Goal: Information Seeking & Learning: Learn about a topic

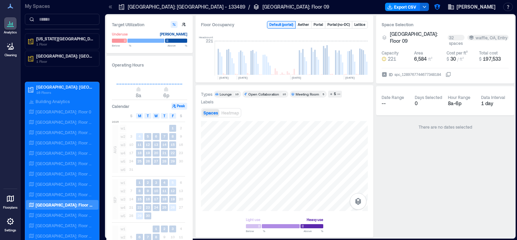
scroll to position [0, 409]
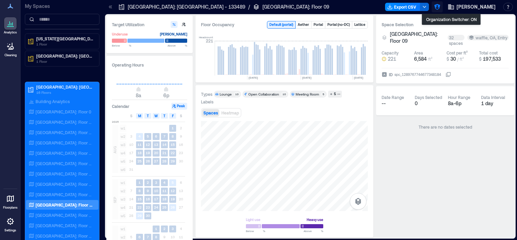
click at [440, 8] on icon "button" at bounding box center [437, 6] width 7 height 7
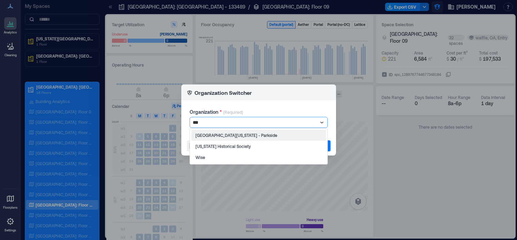
type input "****"
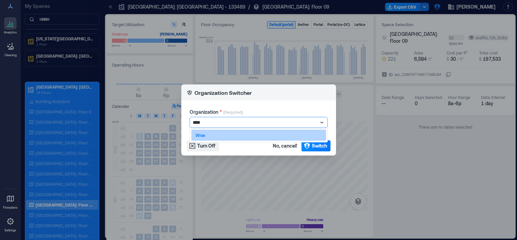
click at [266, 140] on div "Wise" at bounding box center [258, 135] width 135 height 11
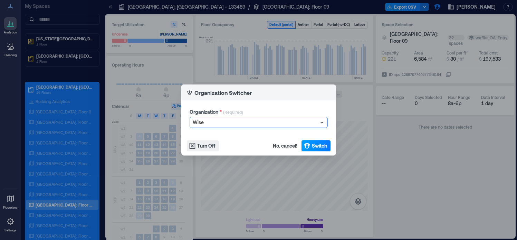
click at [310, 145] on button "Switch" at bounding box center [315, 145] width 29 height 11
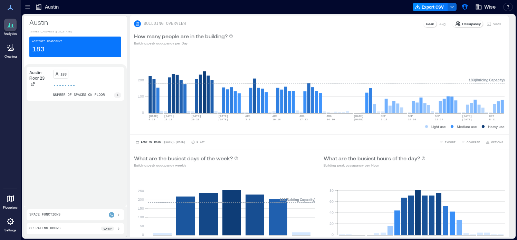
click at [26, 5] on icon at bounding box center [27, 6] width 7 height 7
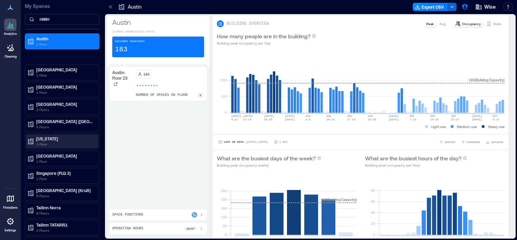
click at [59, 142] on p "1 Floor" at bounding box center [65, 145] width 58 height 6
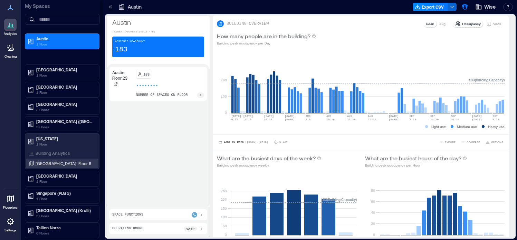
click at [57, 161] on p "[GEOGRAPHIC_DATA]: Floor 6" at bounding box center [64, 164] width 56 height 6
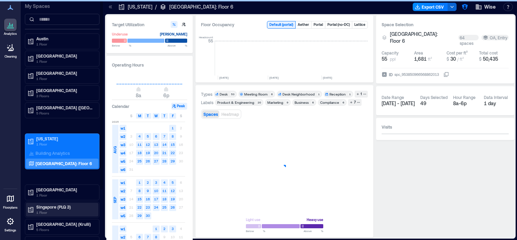
scroll to position [0, 2332]
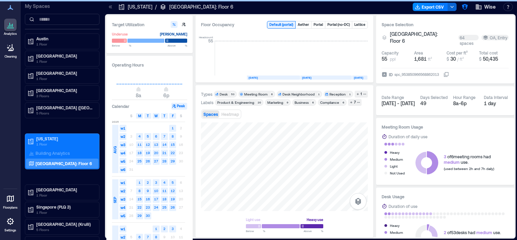
click at [108, 8] on icon at bounding box center [110, 6] width 7 height 7
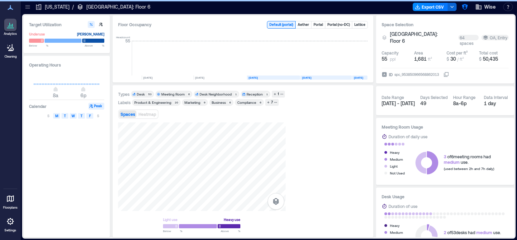
scroll to position [0, 2249]
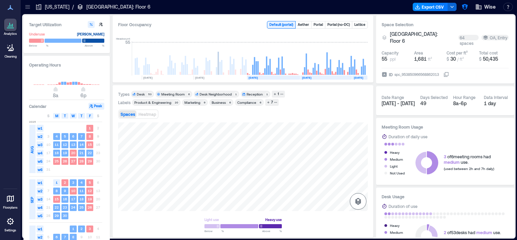
click at [357, 201] on icon "button" at bounding box center [358, 201] width 6 height 7
click at [361, 165] on icon "button" at bounding box center [358, 165] width 7 height 6
click at [331, 183] on icon "button" at bounding box center [330, 181] width 4 height 4
click at [340, 184] on p "OA" at bounding box center [341, 186] width 5 height 4
click at [329, 183] on icon "button" at bounding box center [330, 181] width 4 height 4
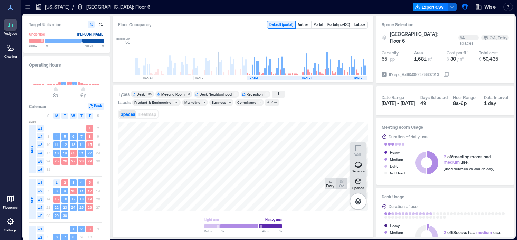
click at [343, 182] on icon "button" at bounding box center [341, 181] width 4 height 4
click at [361, 168] on icon "button" at bounding box center [358, 165] width 8 height 8
click at [253, 150] on div "A1EFT012" at bounding box center [243, 167] width 250 height 89
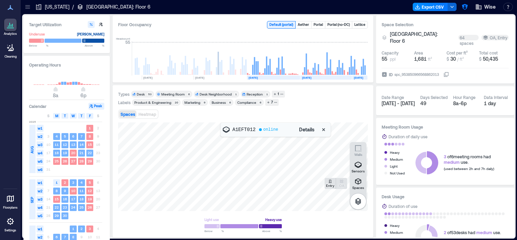
click at [307, 134] on button "Details" at bounding box center [307, 129] width 20 height 11
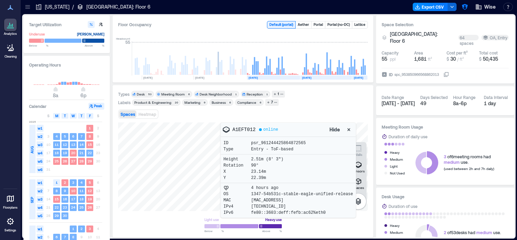
click at [349, 129] on icon "button" at bounding box center [348, 129] width 7 height 7
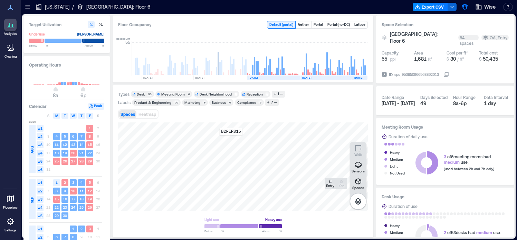
click at [231, 140] on div "B2FER015" at bounding box center [243, 167] width 250 height 89
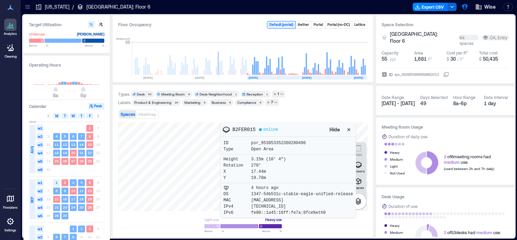
click at [215, 139] on div at bounding box center [243, 167] width 250 height 89
click at [138, 155] on div at bounding box center [243, 167] width 250 height 89
click at [350, 134] on button "button" at bounding box center [348, 129] width 11 height 11
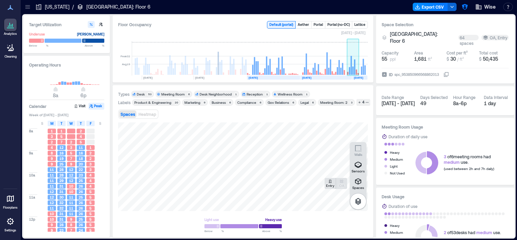
click at [351, 71] on rect at bounding box center [350, 65] width 1 height 19
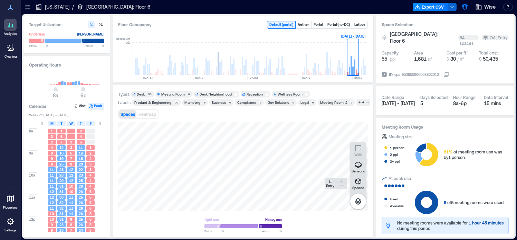
click at [168, 96] on div "Meeting Room" at bounding box center [172, 94] width 23 height 5
click at [346, 180] on button "OA" at bounding box center [341, 183] width 11 height 11
